Goal: Task Accomplishment & Management: Complete application form

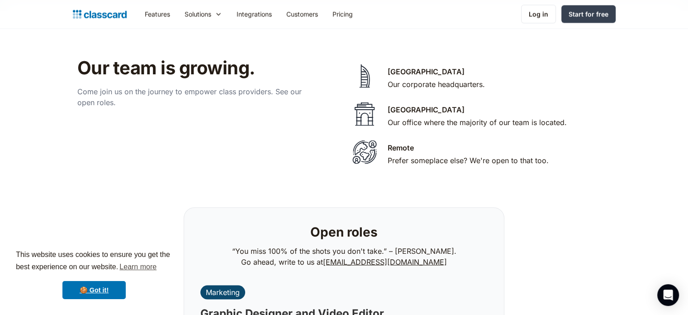
click at [407, 142] on div "Remote" at bounding box center [401, 147] width 26 height 11
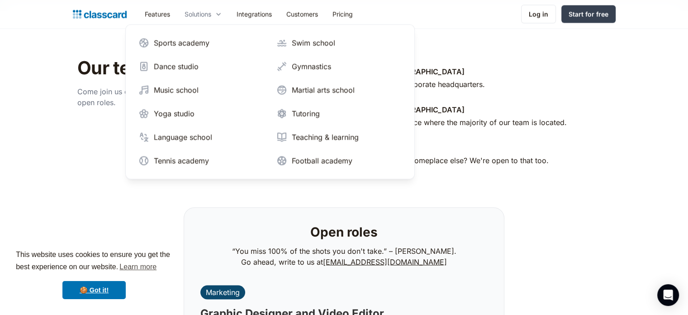
click at [198, 21] on div "Solutions" at bounding box center [203, 14] width 52 height 20
click at [203, 10] on div "Solutions" at bounding box center [198, 15] width 27 height 10
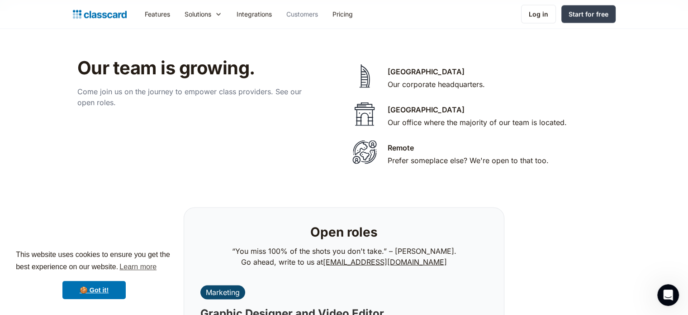
click at [308, 12] on link "Customers" at bounding box center [302, 14] width 46 height 20
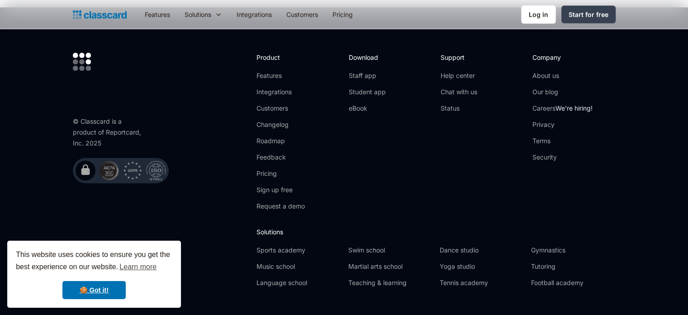
scroll to position [1170, 0]
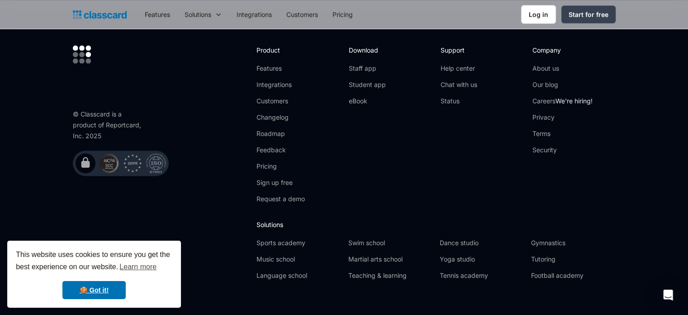
click at [552, 97] on link "Careers We're hiring!" at bounding box center [563, 100] width 60 height 9
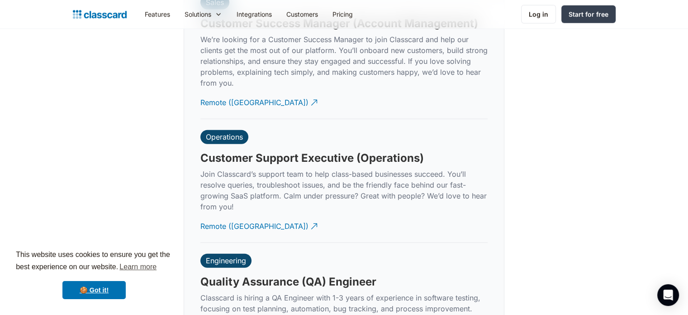
scroll to position [2607, 0]
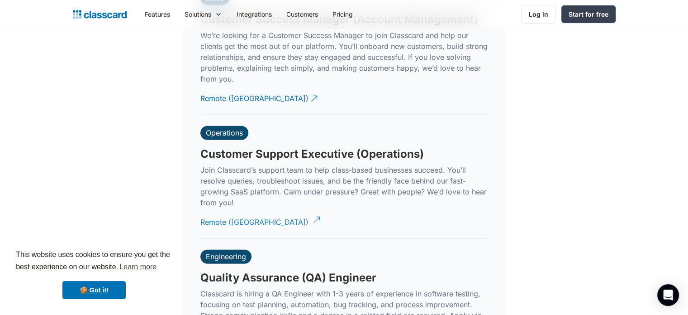
click at [235, 210] on div "Remote (India)" at bounding box center [255, 219] width 108 height 18
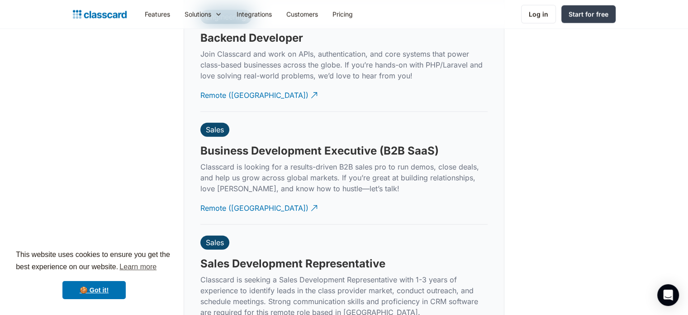
scroll to position [2290, 0]
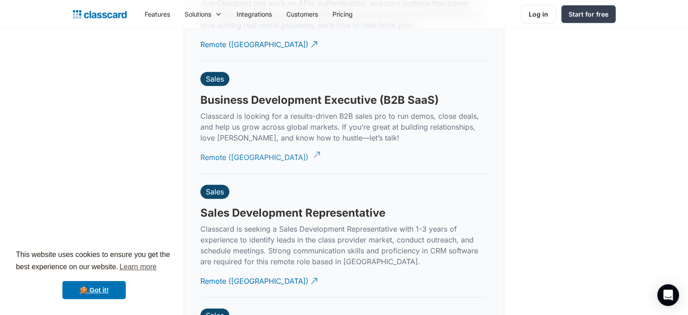
click at [236, 145] on div "Remote (India)" at bounding box center [255, 154] width 108 height 18
click at [223, 311] on div "Sales" at bounding box center [215, 315] width 18 height 9
click at [230, 269] on div "Remote (India)" at bounding box center [255, 277] width 108 height 18
